Goal: Information Seeking & Learning: Learn about a topic

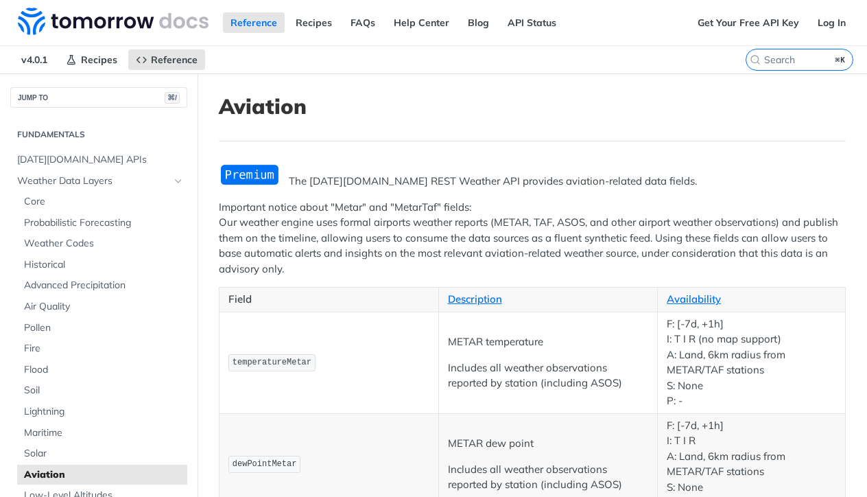
click at [333, 213] on p "Important notice about "Metar" and "MetarTaf" fields: Our weather engine uses f…" at bounding box center [532, 239] width 627 height 78
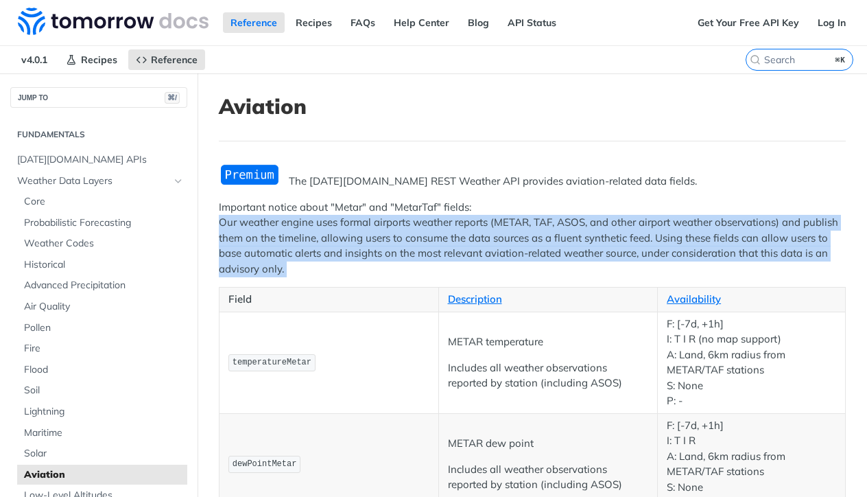
click at [333, 213] on p "Important notice about "Metar" and "MetarTaf" fields: Our weather engine uses f…" at bounding box center [532, 239] width 627 height 78
click at [329, 249] on p "Important notice about "Metar" and "MetarTaf" fields: Our weather engine uses f…" at bounding box center [532, 239] width 627 height 78
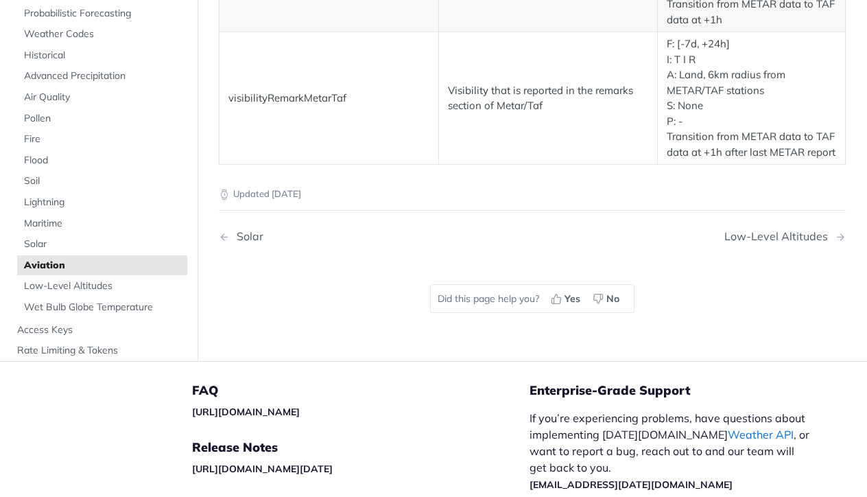
scroll to position [3048, 0]
click at [80, 294] on span "Low-Level Altitudes" at bounding box center [104, 288] width 160 height 14
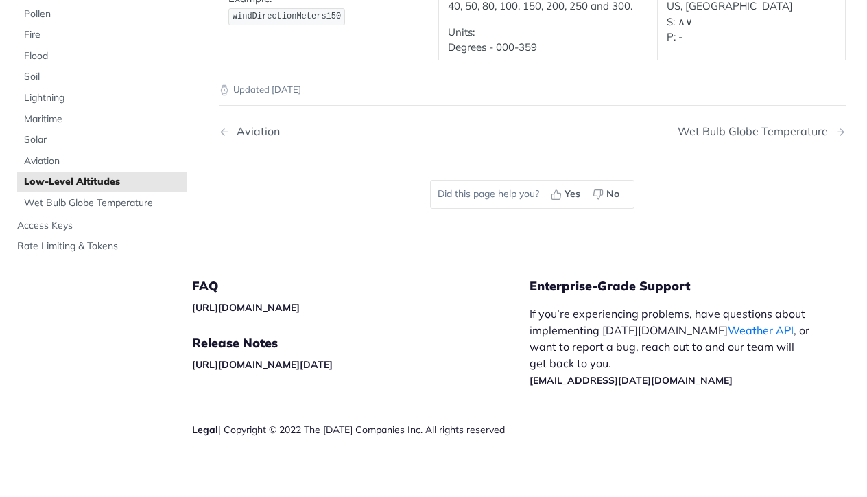
scroll to position [545, 0]
click at [50, 154] on span "Aviation" at bounding box center [104, 161] width 160 height 14
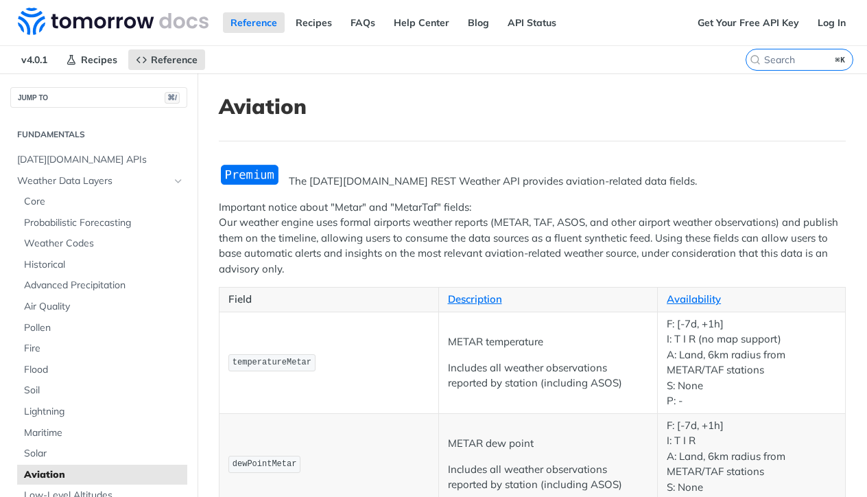
click at [317, 182] on p "The [DATE][DOMAIN_NAME] REST Weather API provides aviation-related data fields." at bounding box center [532, 182] width 627 height 16
click at [317, 182] on p "The [DATE][DOMAIN_NAME] REST Weather API provides aviation-related data fields." at bounding box center [532, 181] width 627 height 16
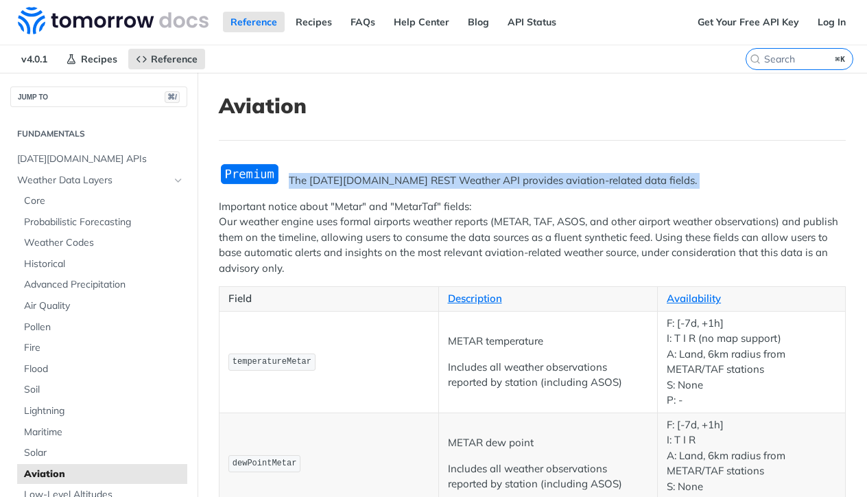
click at [317, 182] on p "The [DATE][DOMAIN_NAME] REST Weather API provides aviation-related data fields." at bounding box center [532, 181] width 627 height 16
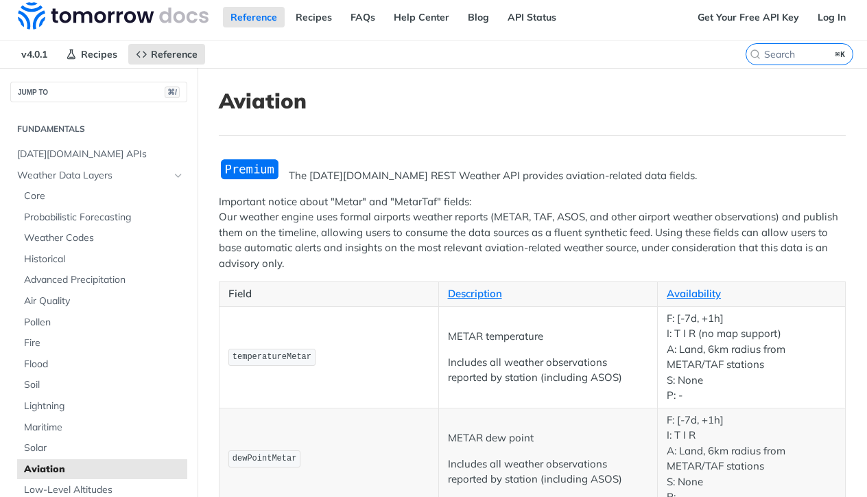
click at [351, 211] on p "Important notice about "Metar" and "MetarTaf" fields: Our weather engine uses f…" at bounding box center [532, 233] width 627 height 78
click at [351, 211] on p "Important notice about "Metar" and "MetarTaf" fields: Our weather engine uses f…" at bounding box center [532, 232] width 627 height 78
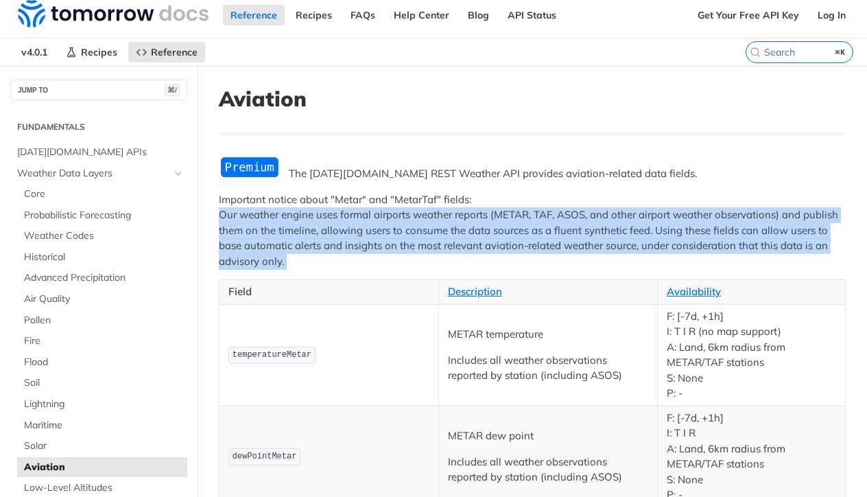
click at [351, 211] on p "Important notice about "Metar" and "MetarTaf" fields: Our weather engine uses f…" at bounding box center [532, 231] width 627 height 78
click at [354, 228] on p "Important notice about "Metar" and "MetarTaf" fields: Our weather engine uses f…" at bounding box center [532, 230] width 627 height 78
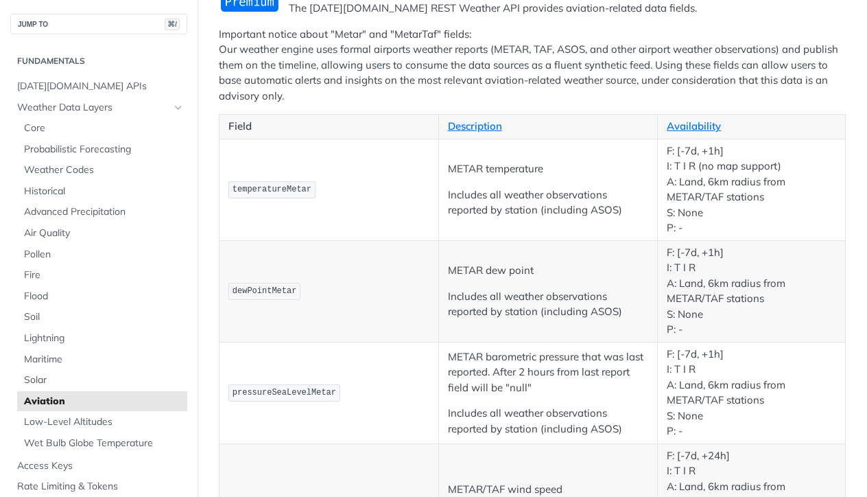
scroll to position [191, 0]
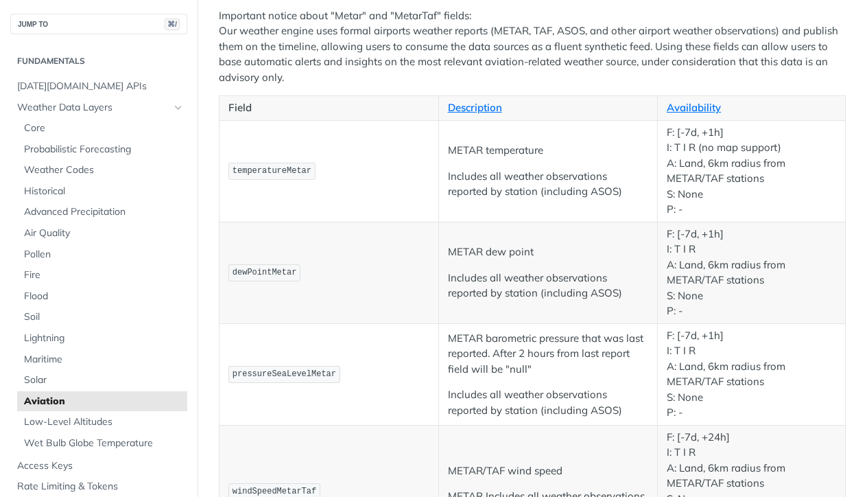
click at [705, 150] on p "F: [-7d, +1h] I: T I R (no map support) A: Land, 6km radius from METAR/TAF stat…" at bounding box center [751, 171] width 169 height 93
click at [705, 192] on p "F: [-7d, +1h] I: T I R (no map support) A: Land, 6km radius from METAR/TAF stat…" at bounding box center [751, 171] width 169 height 93
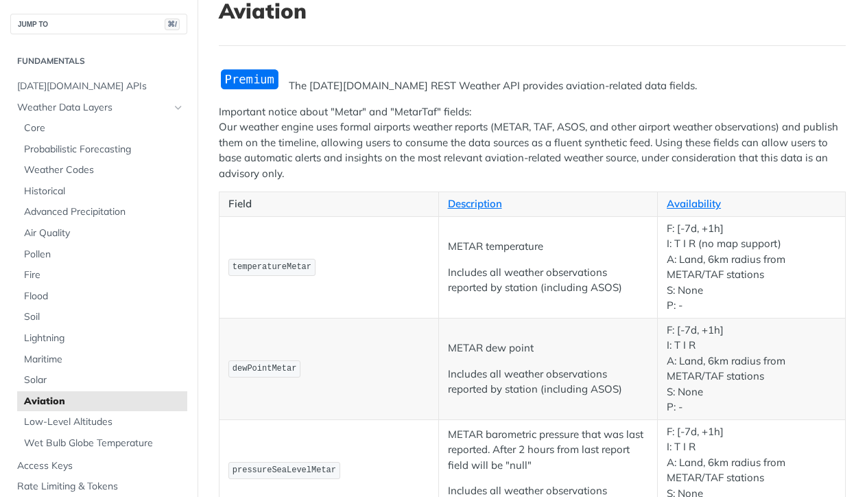
scroll to position [0, 0]
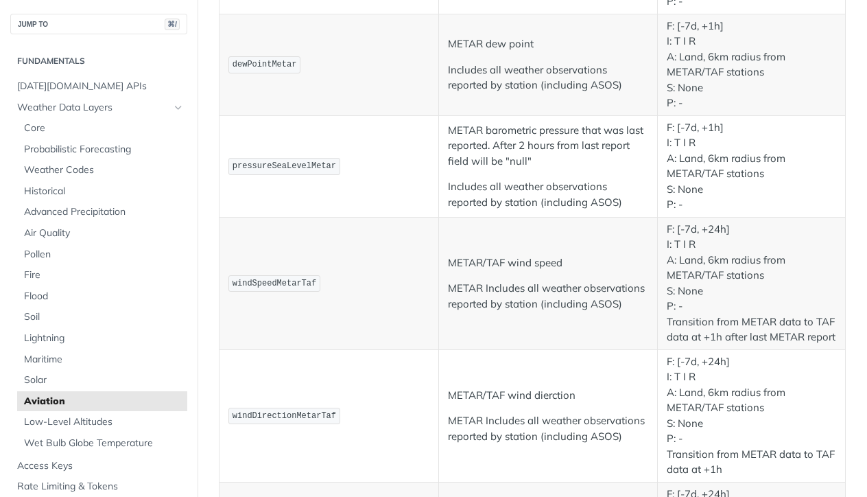
click at [271, 162] on code "pressureSeaLevelMetar" at bounding box center [284, 166] width 112 height 17
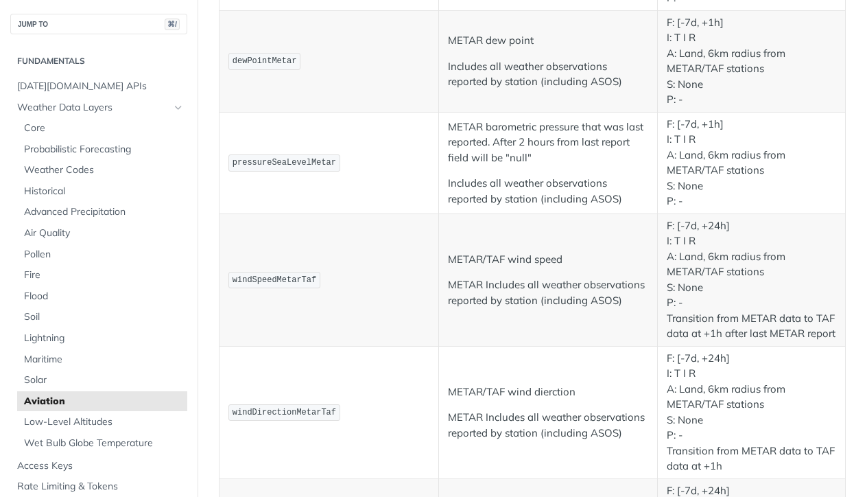
click at [271, 162] on code "pressureSeaLevelMetar" at bounding box center [284, 162] width 112 height 17
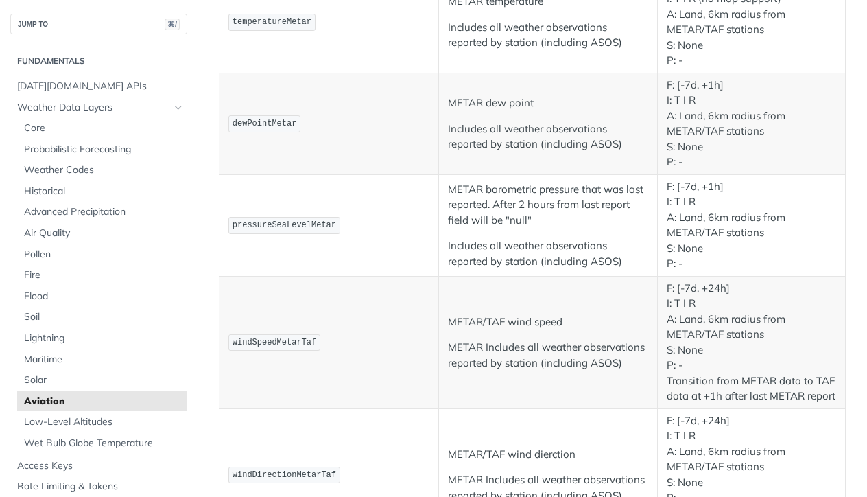
scroll to position [240, 0]
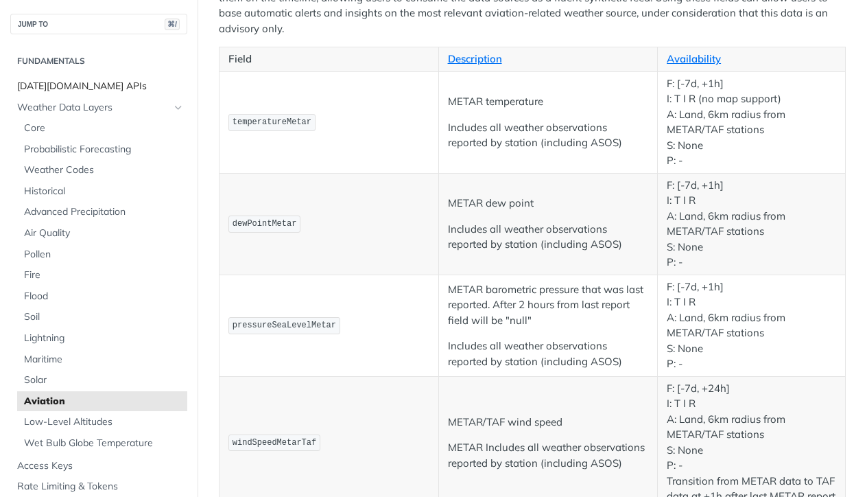
click at [49, 83] on span "[DATE][DOMAIN_NAME] APIs" at bounding box center [100, 87] width 167 height 14
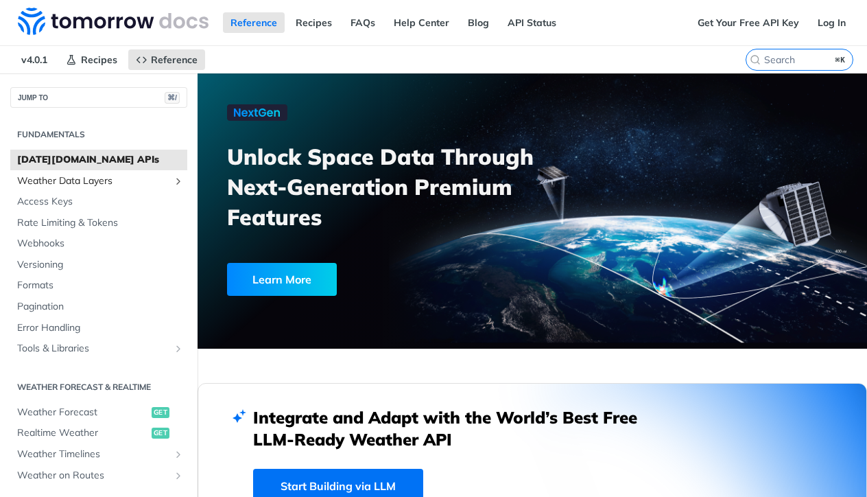
click at [80, 181] on span "Weather Data Layers" at bounding box center [93, 181] width 152 height 14
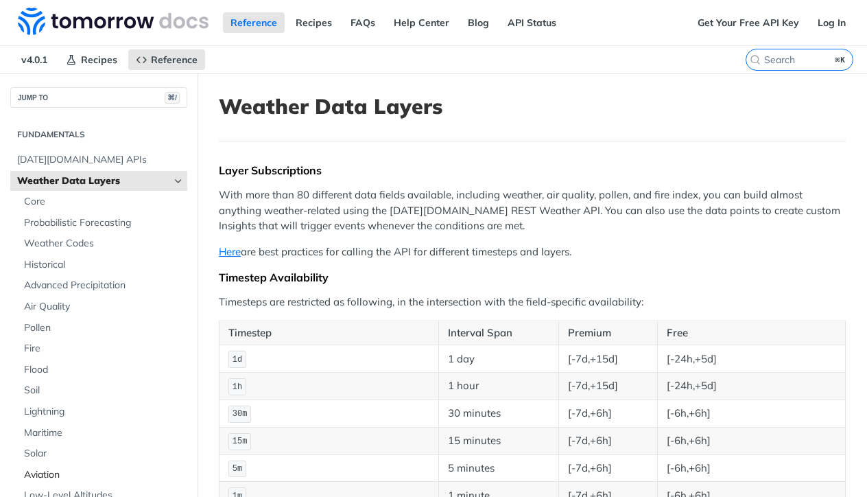
click at [49, 471] on span "Aviation" at bounding box center [104, 475] width 160 height 14
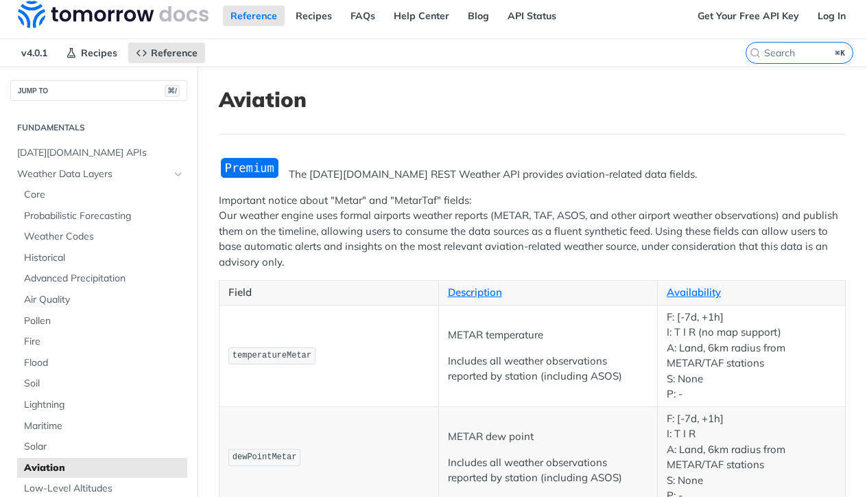
scroll to position [8, 0]
click at [40, 191] on span "Core" at bounding box center [104, 194] width 160 height 14
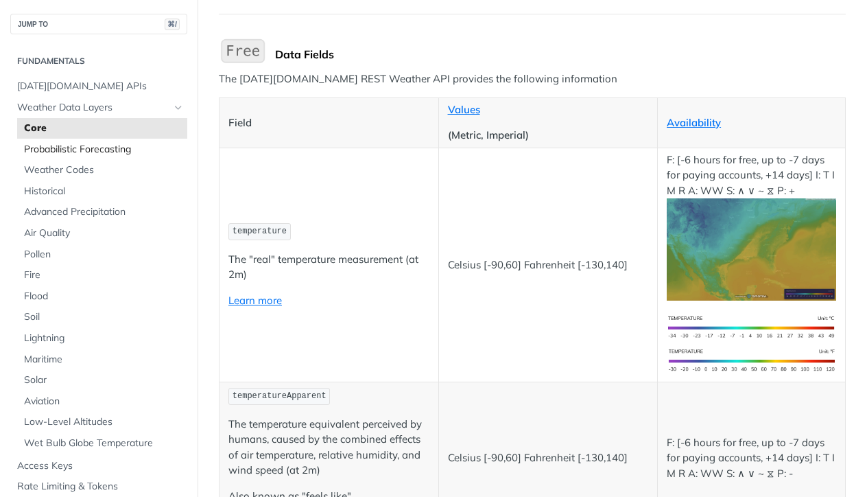
scroll to position [1, 0]
click at [75, 148] on span "Probabilistic Forecasting" at bounding box center [104, 148] width 160 height 14
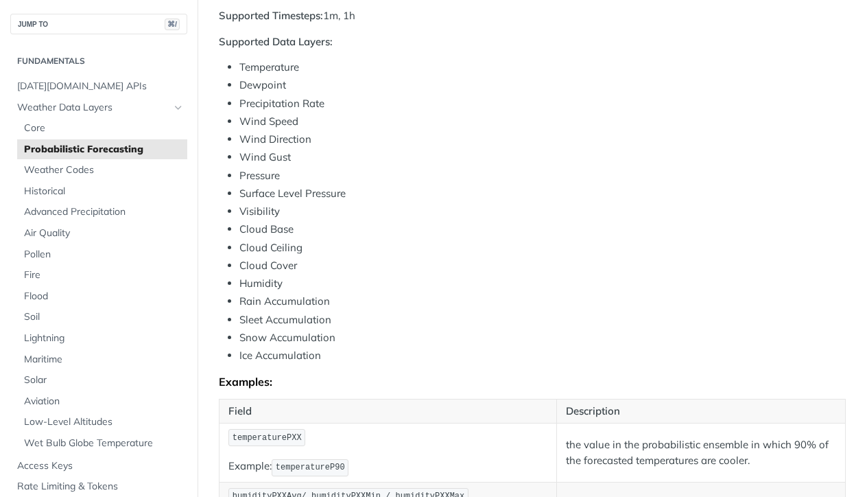
scroll to position [539, 0]
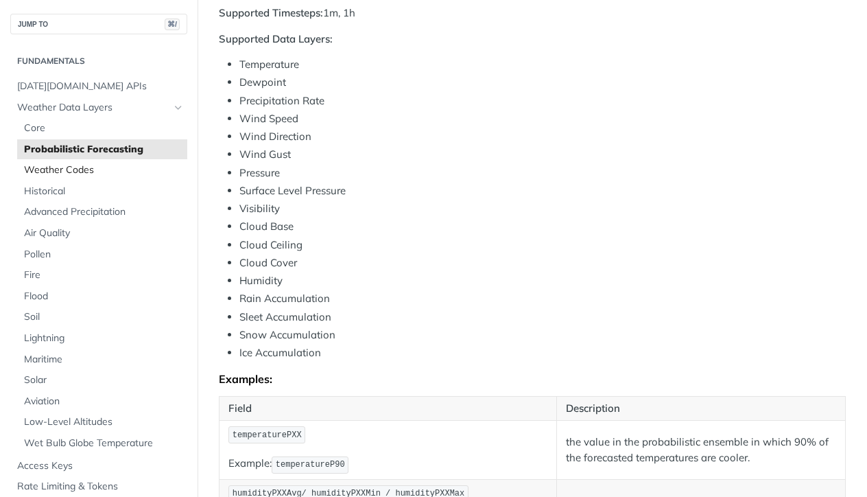
click at [67, 172] on span "Weather Codes" at bounding box center [104, 170] width 160 height 14
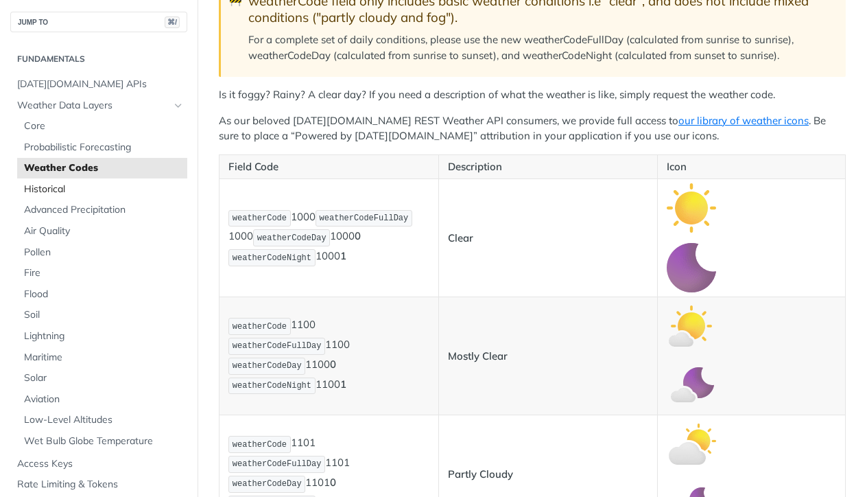
scroll to position [3, 0]
click at [65, 188] on span "Historical" at bounding box center [104, 189] width 160 height 14
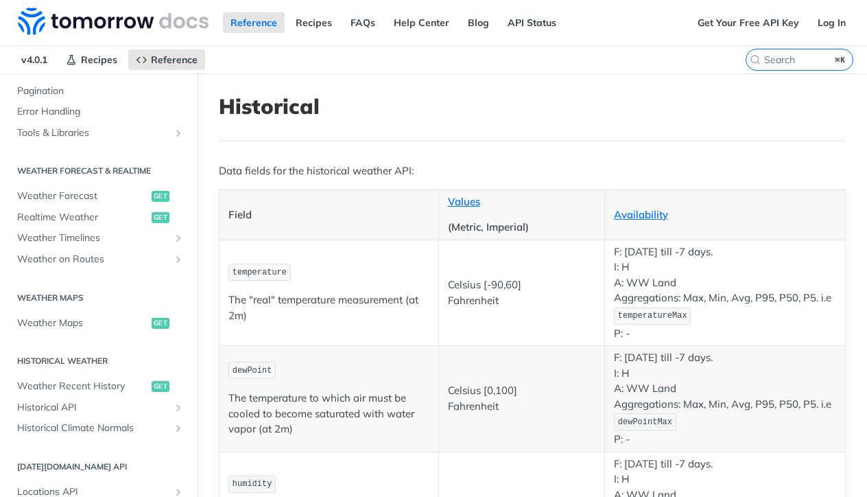
scroll to position [552, 0]
click at [65, 190] on span "Weather Forecast" at bounding box center [82, 197] width 131 height 14
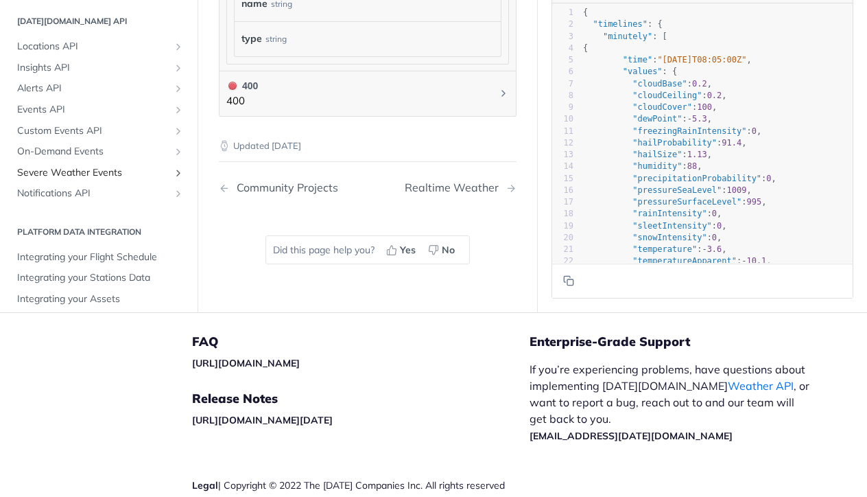
click at [84, 166] on span "Severe Weather Events" at bounding box center [93, 173] width 152 height 14
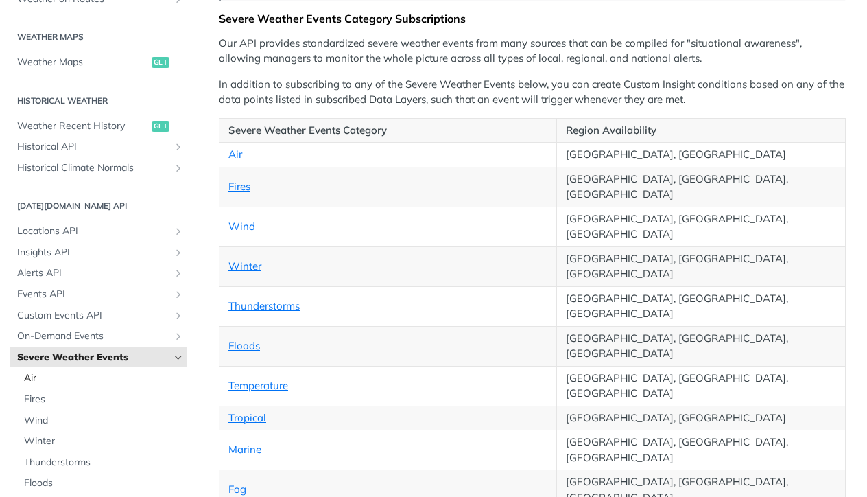
click at [29, 372] on span "Air" at bounding box center [104, 378] width 160 height 14
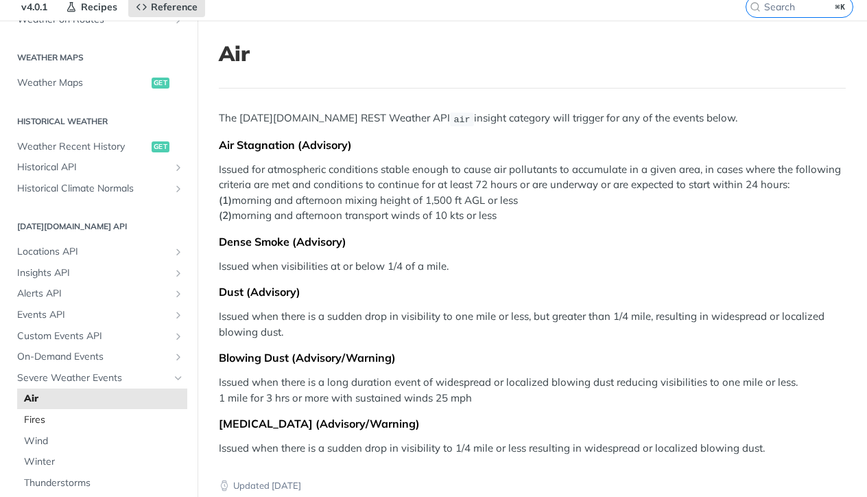
click at [47, 413] on span "Fires" at bounding box center [104, 420] width 160 height 14
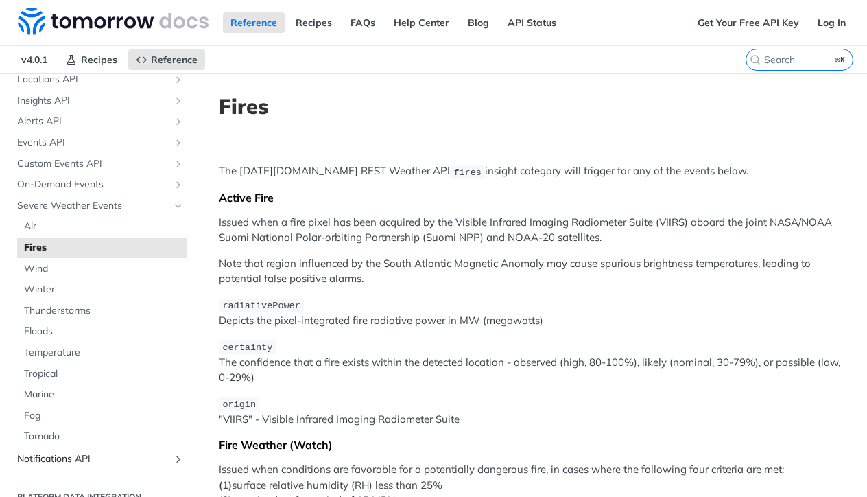
click at [67, 452] on span "Notifications API" at bounding box center [93, 459] width 152 height 14
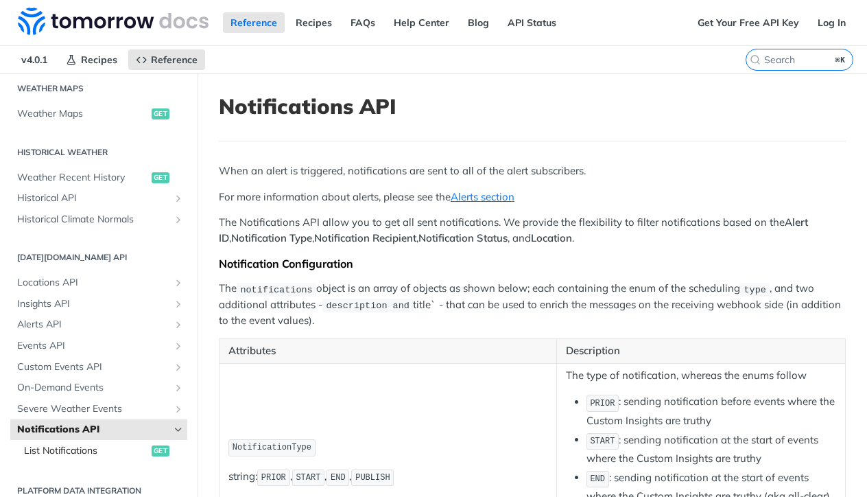
click at [99, 444] on span "List Notifications" at bounding box center [86, 451] width 124 height 14
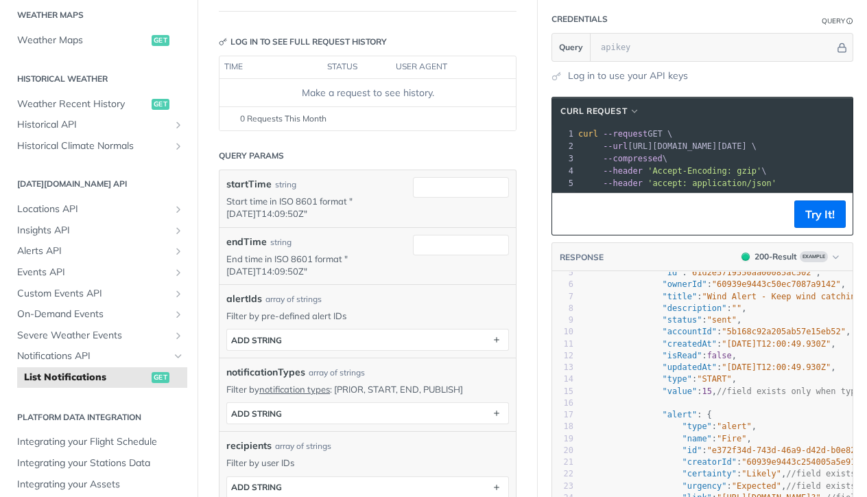
scroll to position [102, 0]
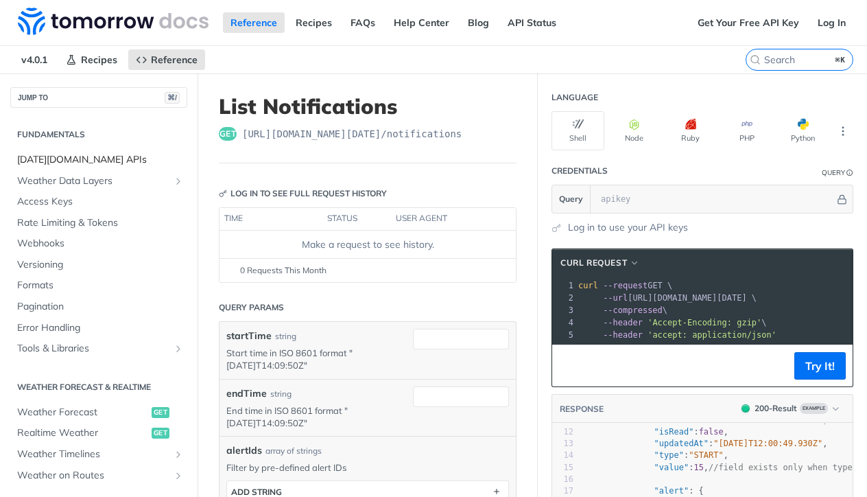
click at [52, 158] on span "[DATE][DOMAIN_NAME] APIs" at bounding box center [100, 160] width 167 height 14
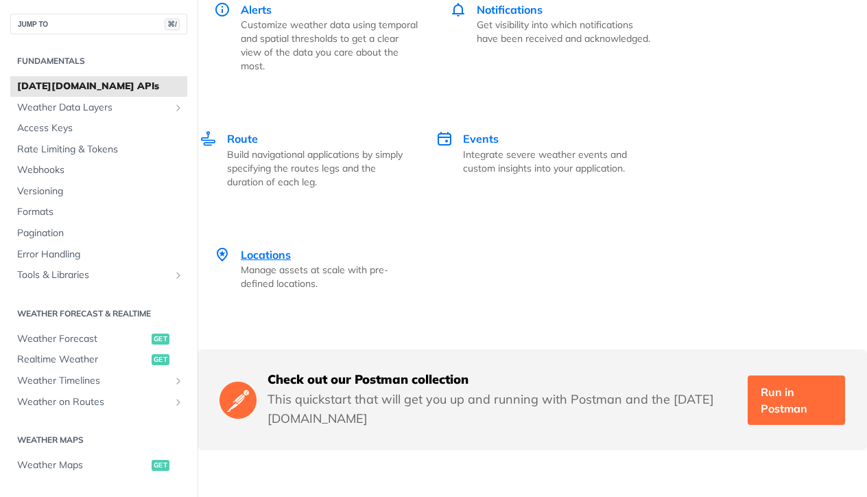
click at [257, 248] on span "Locations" at bounding box center [266, 255] width 50 height 14
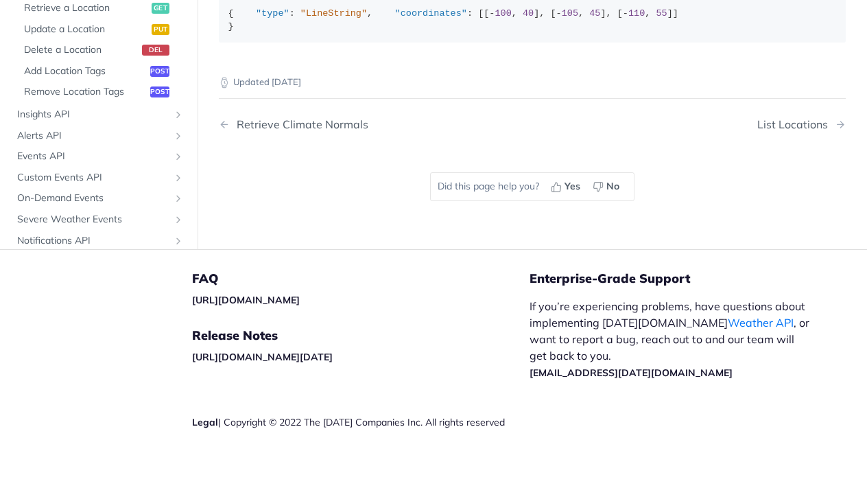
scroll to position [1028, 0]
click at [35, 147] on span "Events API" at bounding box center [93, 154] width 152 height 14
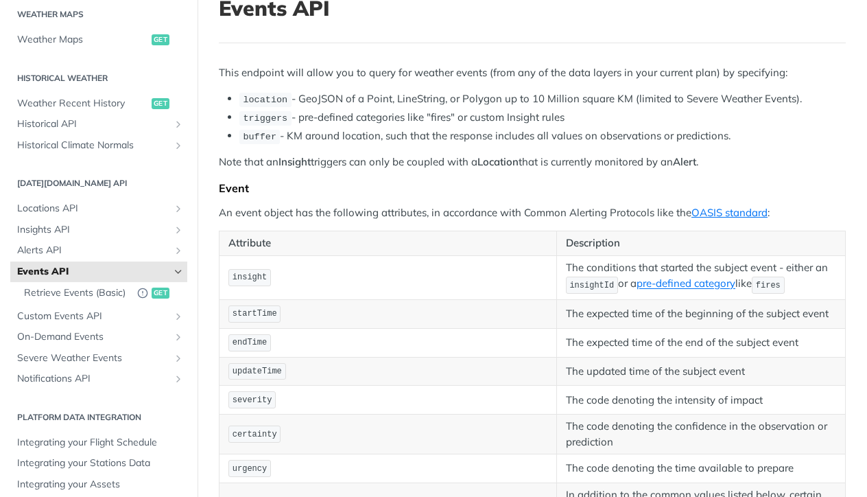
scroll to position [101, 0]
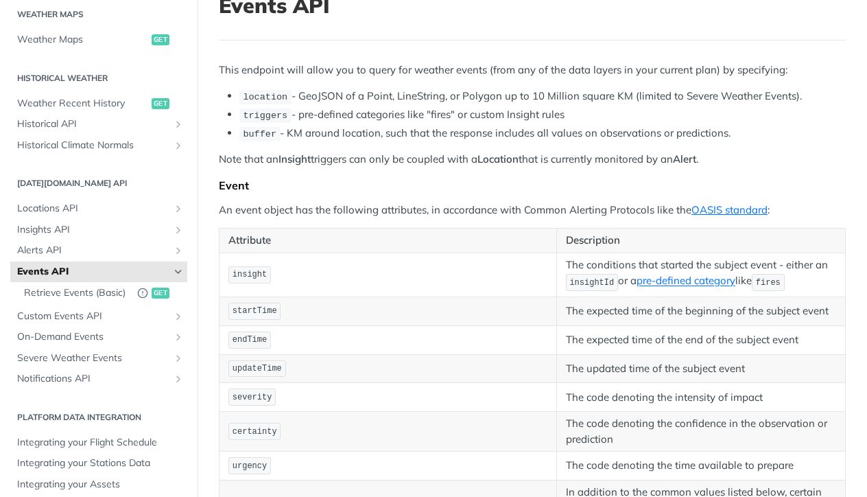
click at [768, 0] on h1 "Events API" at bounding box center [532, 5] width 627 height 25
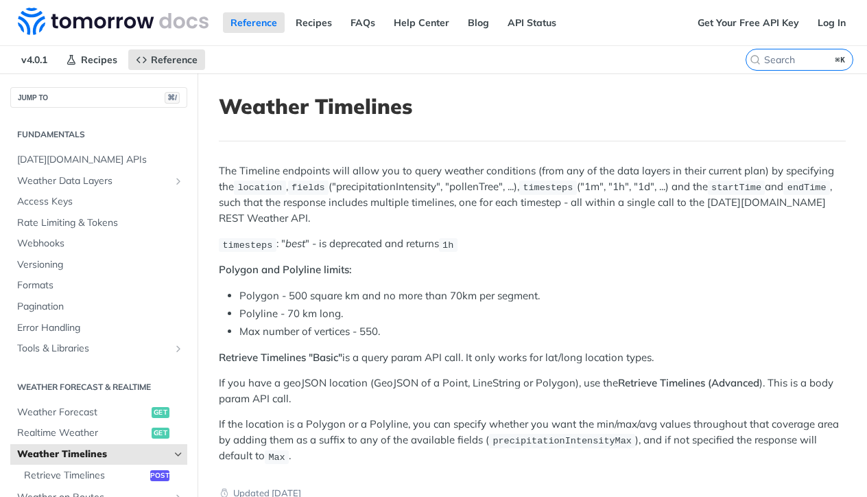
click at [438, 181] on p "The Timeline endpoints will allow you to query weather conditions (from any of …" at bounding box center [532, 194] width 627 height 62
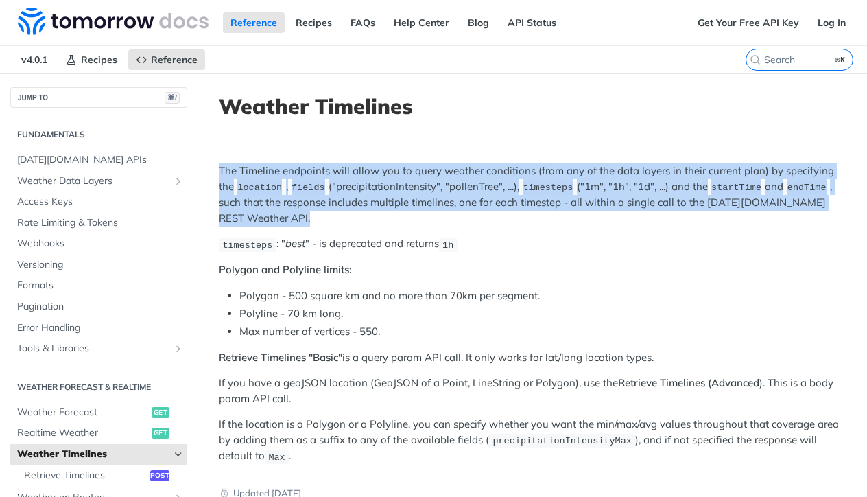
click at [438, 181] on p "The Timeline endpoints will allow you to query weather conditions (from any of …" at bounding box center [532, 194] width 627 height 62
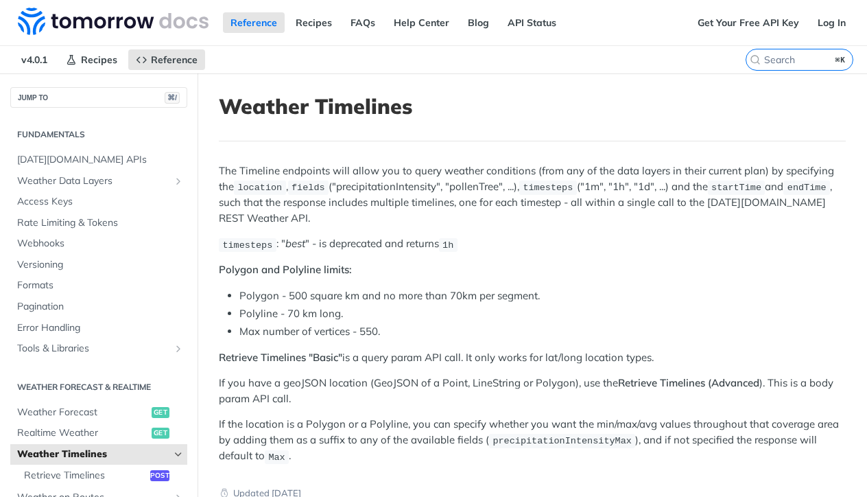
click at [572, 237] on p "timesteps : " best " - is deprecated and returns 1h" at bounding box center [532, 244] width 627 height 16
click at [585, 198] on p "The Timeline endpoints will allow you to query weather conditions (from any of …" at bounding box center [532, 194] width 627 height 62
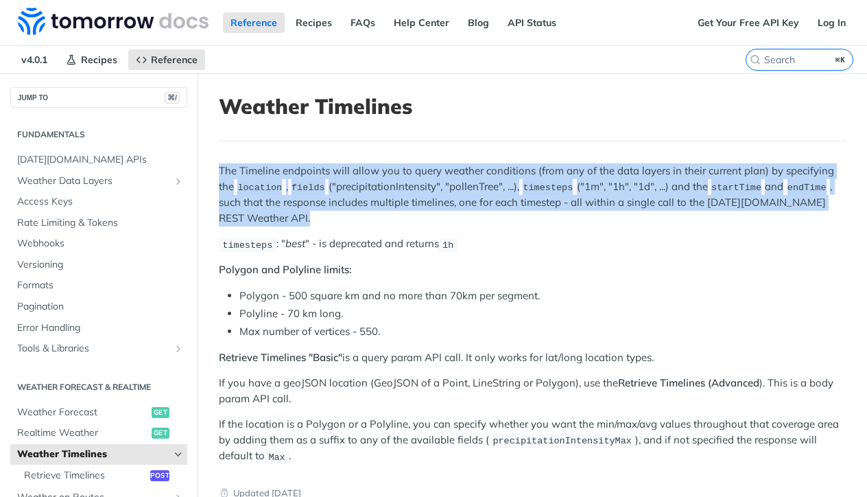
click at [585, 198] on p "The Timeline endpoints will allow you to query weather conditions (from any of …" at bounding box center [532, 194] width 627 height 62
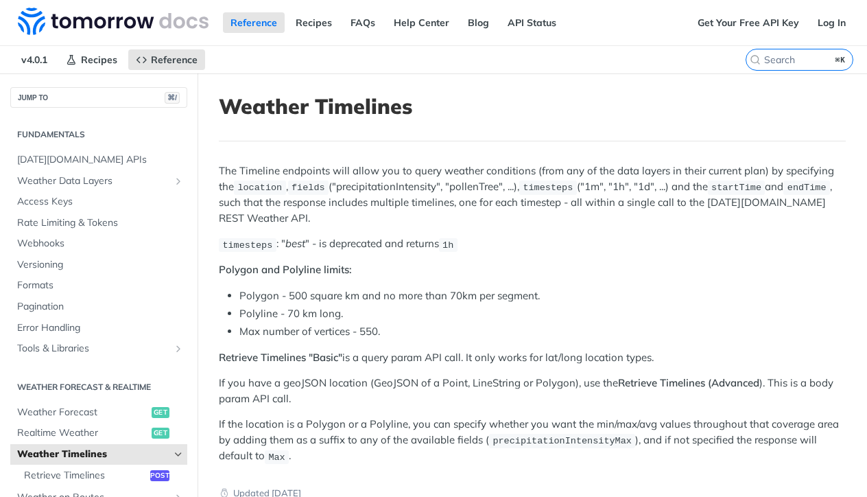
drag, startPoint x: 633, startPoint y: 245, endPoint x: 669, endPoint y: 275, distance: 47.3
click at [633, 245] on p "timesteps : " best " - is deprecated and returns 1h" at bounding box center [532, 244] width 627 height 16
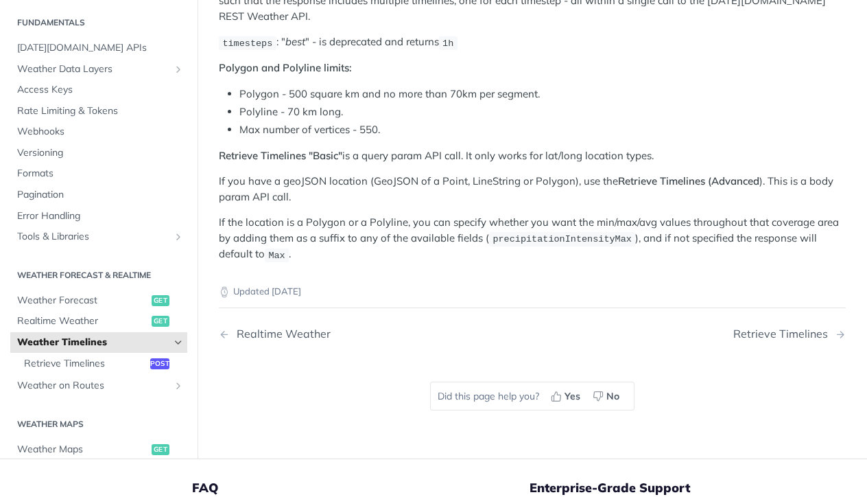
scroll to position [209, 0]
